Goal: Navigation & Orientation: Find specific page/section

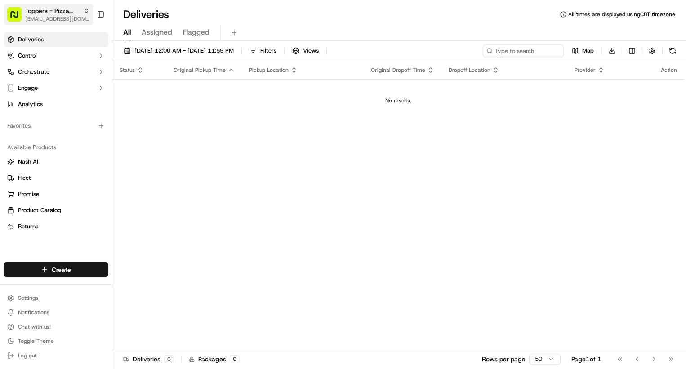
click at [51, 11] on span "Toppers - Pizza People, LLC" at bounding box center [52, 10] width 54 height 9
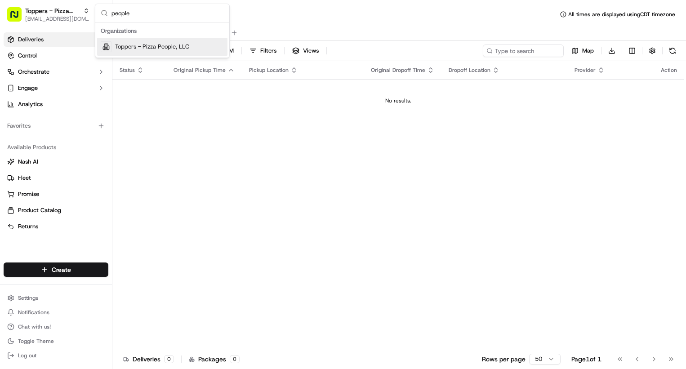
type input "people"
click at [151, 48] on span "Toppers - Pizza People, LLC" at bounding box center [152, 47] width 74 height 8
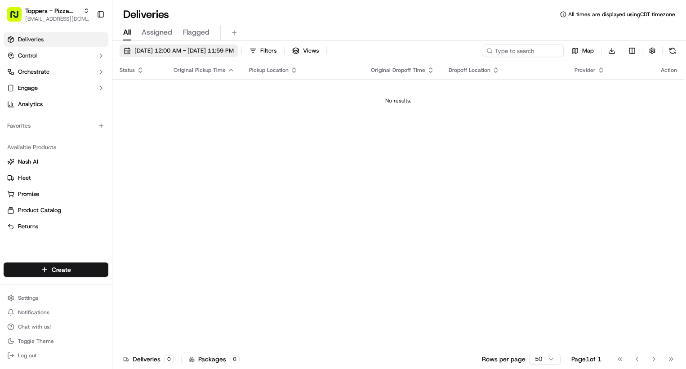
click at [189, 53] on span "[DATE] 12:00 AM - [DATE] 11:59 PM" at bounding box center [183, 51] width 99 height 8
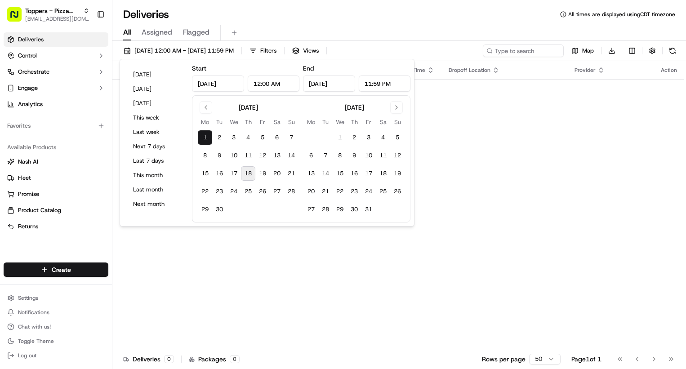
click at [286, 24] on div "All Assigned Flagged" at bounding box center [398, 31] width 573 height 19
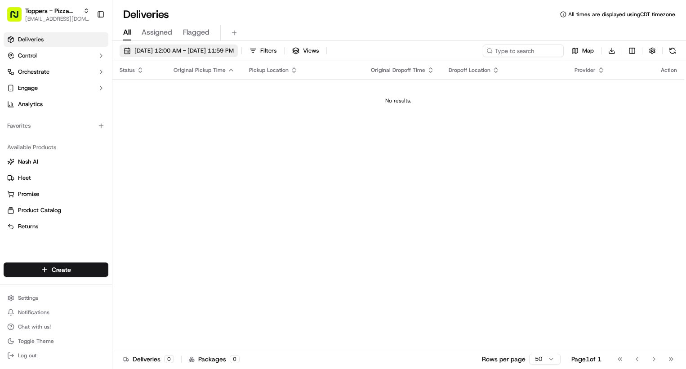
click at [202, 53] on span "[DATE] 12:00 AM - [DATE] 11:59 PM" at bounding box center [183, 51] width 99 height 8
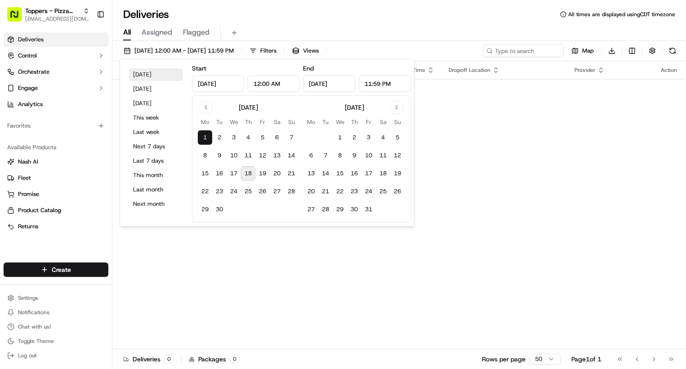
click at [151, 73] on button "[DATE]" at bounding box center [156, 74] width 54 height 13
type input "[DATE]"
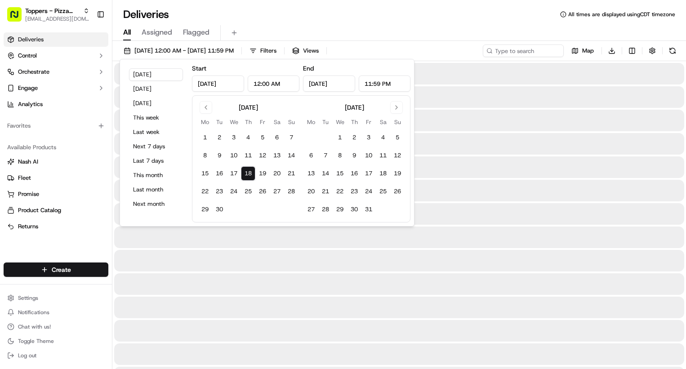
click at [364, 11] on div "Deliveries All times are displayed using CDT timezone" at bounding box center [398, 14] width 573 height 14
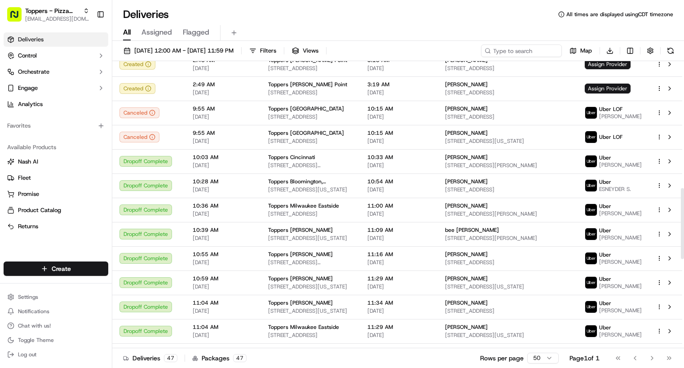
scroll to position [872, 0]
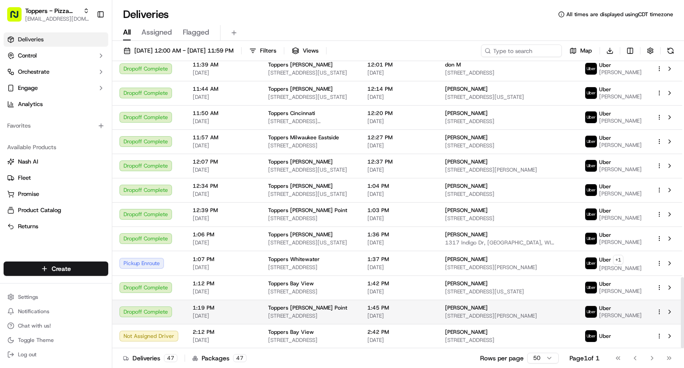
click at [351, 306] on div "Toppers [PERSON_NAME] Point" at bounding box center [310, 307] width 85 height 7
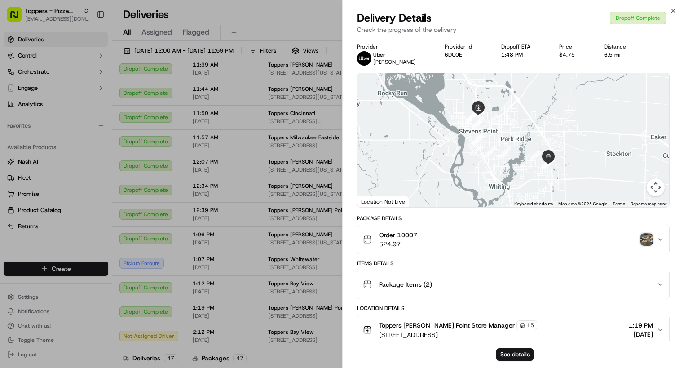
click at [644, 239] on img "button" at bounding box center [647, 239] width 13 height 13
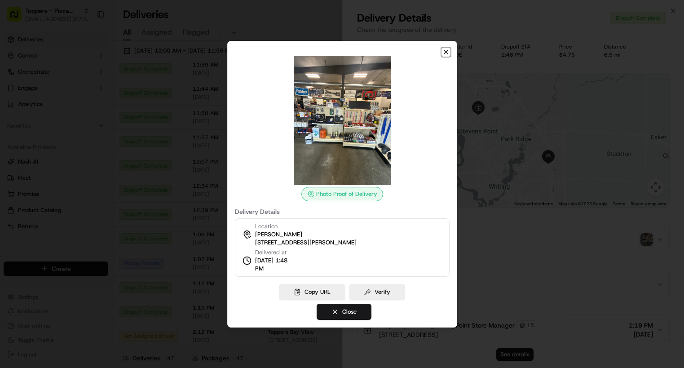
click at [446, 52] on icon "button" at bounding box center [446, 52] width 4 height 4
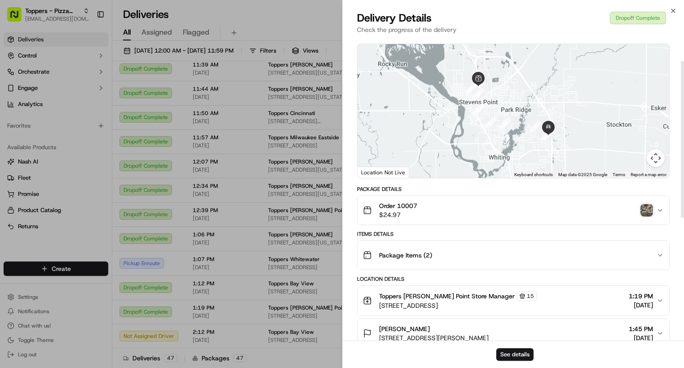
scroll to position [45, 0]
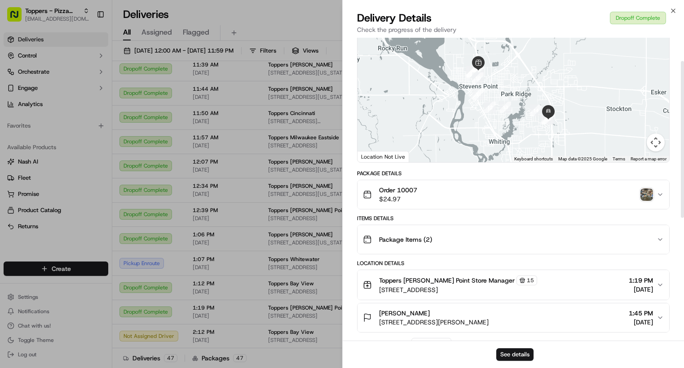
click at [482, 194] on div "Order 10007 $24.97" at bounding box center [510, 195] width 294 height 18
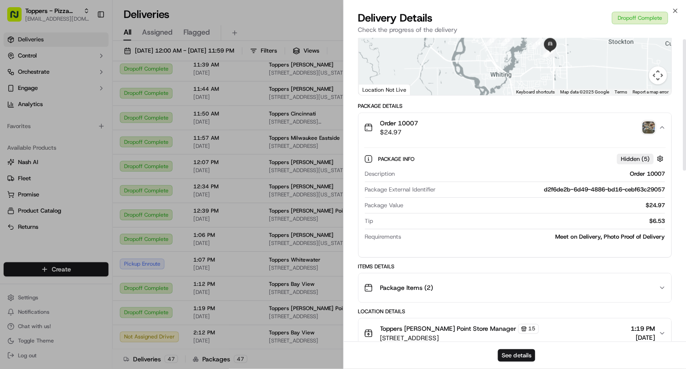
scroll to position [0, 0]
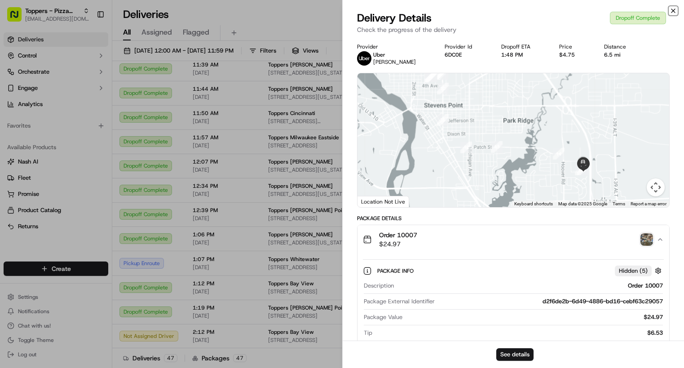
click at [673, 13] on icon "button" at bounding box center [673, 10] width 7 height 7
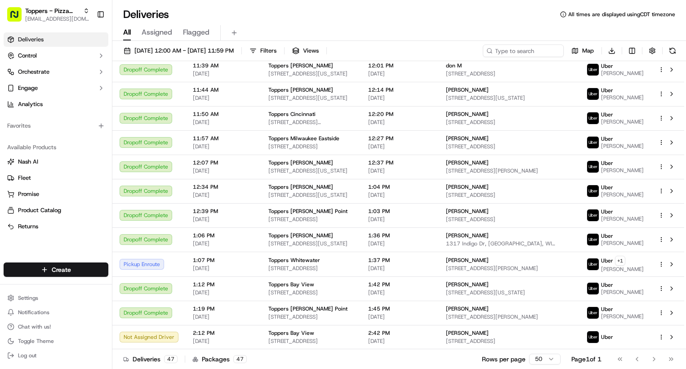
scroll to position [871, 0]
click at [71, 71] on button "Orchestrate" at bounding box center [56, 72] width 105 height 14
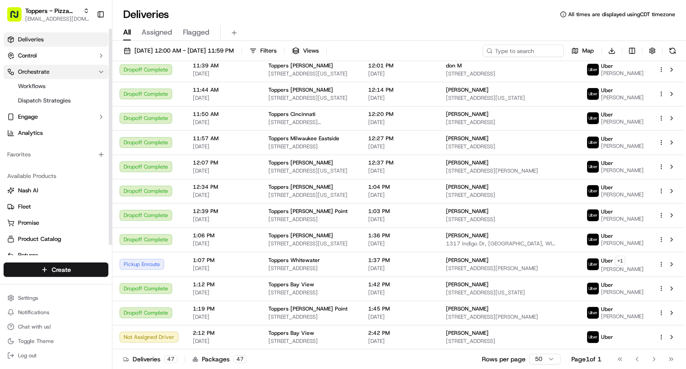
click at [71, 71] on button "Orchestrate" at bounding box center [56, 72] width 105 height 14
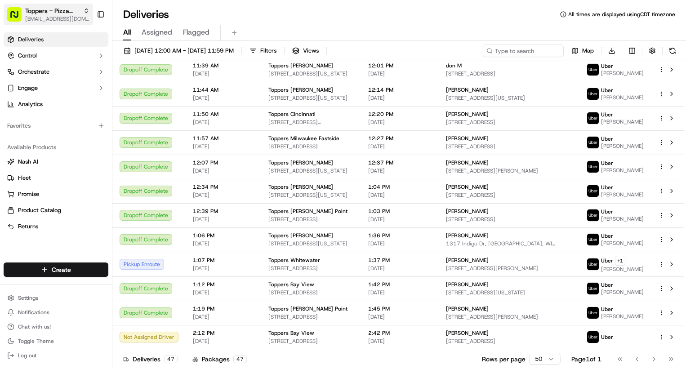
click at [45, 15] on span "Toppers - Pizza People, LLC" at bounding box center [52, 10] width 54 height 9
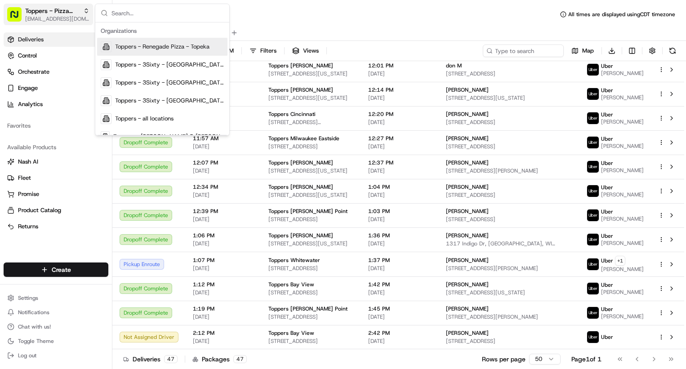
scroll to position [640, 0]
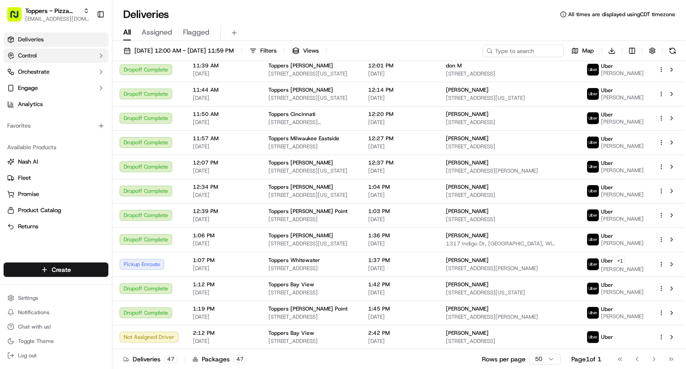
click at [47, 58] on button "Control" at bounding box center [56, 56] width 105 height 14
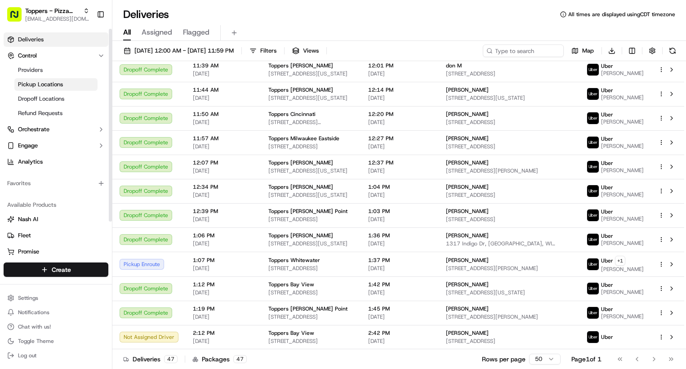
click at [49, 87] on span "Pickup Locations" at bounding box center [40, 84] width 45 height 8
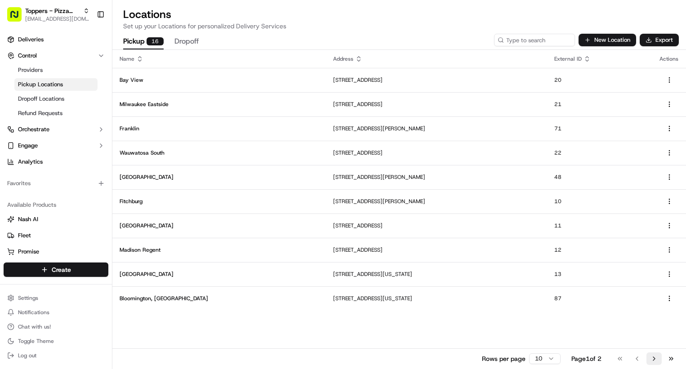
click at [650, 360] on button "Go to next page" at bounding box center [653, 358] width 15 height 13
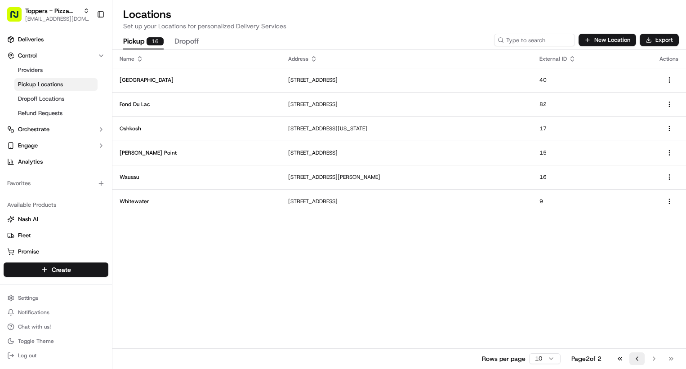
click at [637, 359] on button "Go to previous page" at bounding box center [636, 358] width 15 height 13
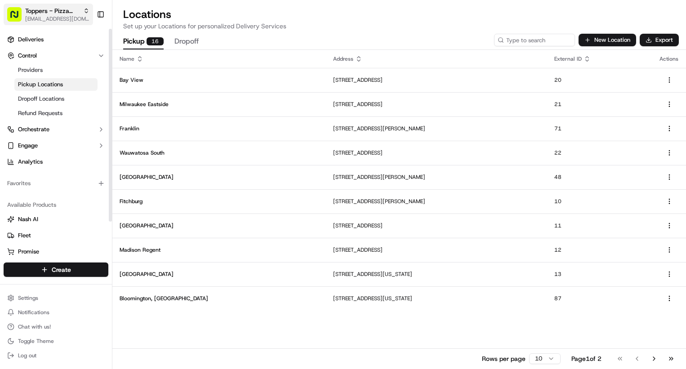
click at [54, 14] on span "Toppers - Pizza People, LLC" at bounding box center [52, 10] width 54 height 9
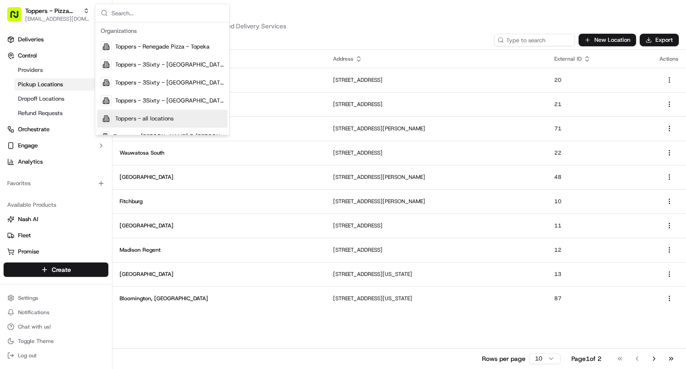
click at [285, 342] on div "Name Address External ID Actions Bay View [STREET_ADDRESS][GEOGRAPHIC_DATA] [ST…" at bounding box center [398, 209] width 573 height 319
